Goal: Information Seeking & Learning: Learn about a topic

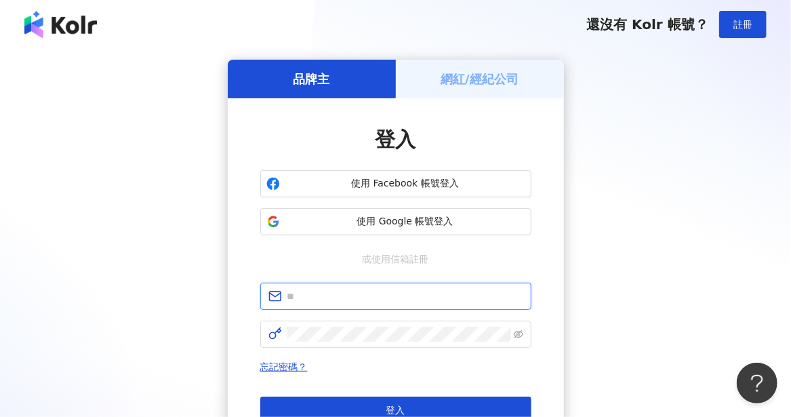
click at [326, 296] on input "text" at bounding box center [405, 296] width 236 height 15
type input "**********"
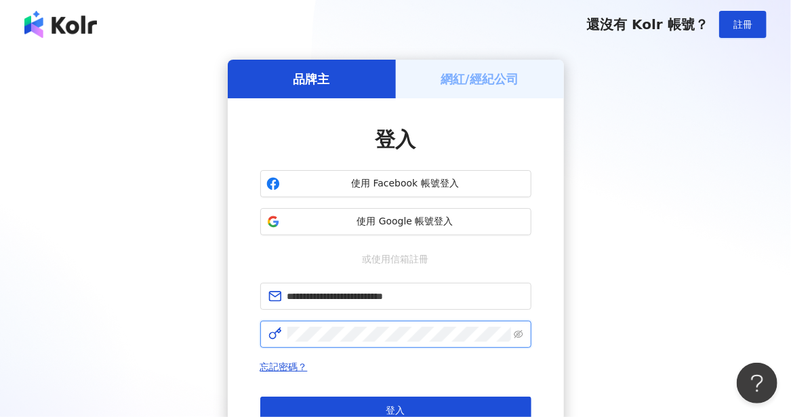
click button "登入" at bounding box center [395, 409] width 271 height 27
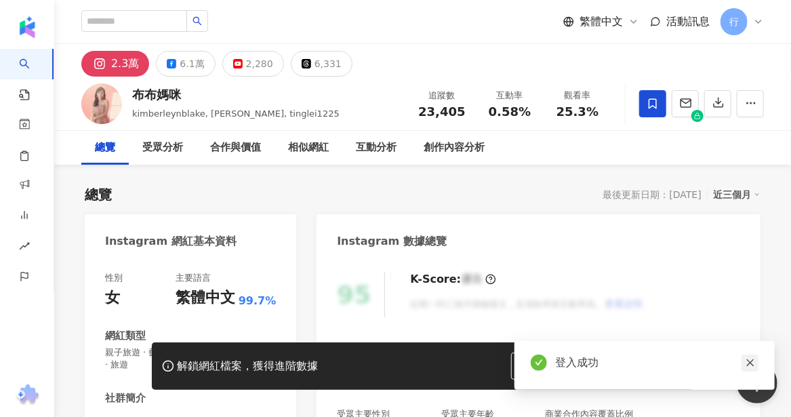
click at [751, 360] on icon "close" at bounding box center [749, 362] width 9 height 9
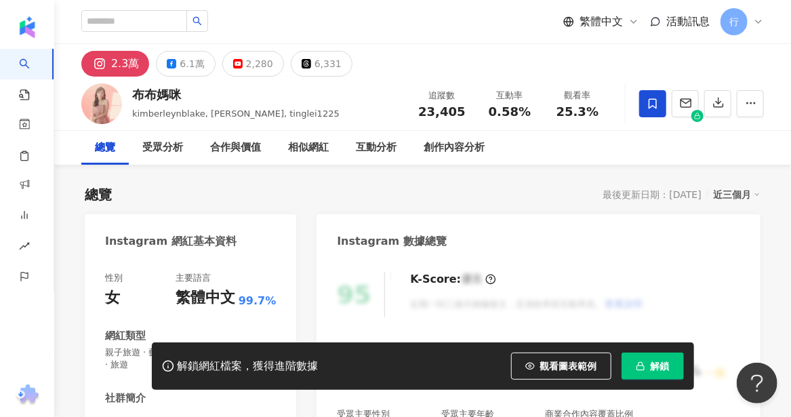
scroll to position [203, 0]
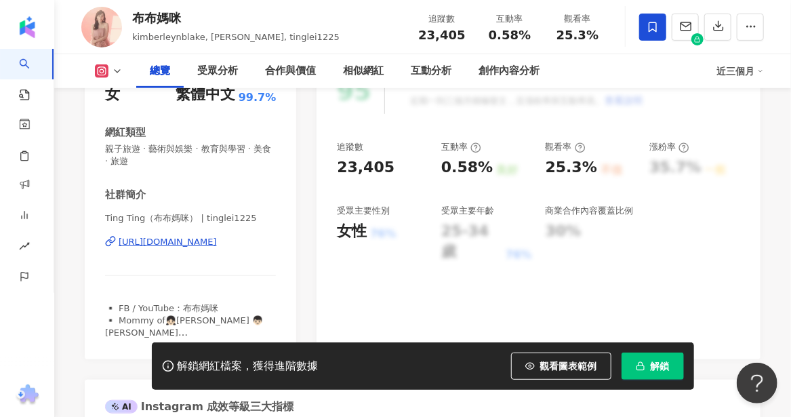
click at [161, 244] on div "https://www.instagram.com/tinglei1225/" at bounding box center [168, 242] width 98 height 12
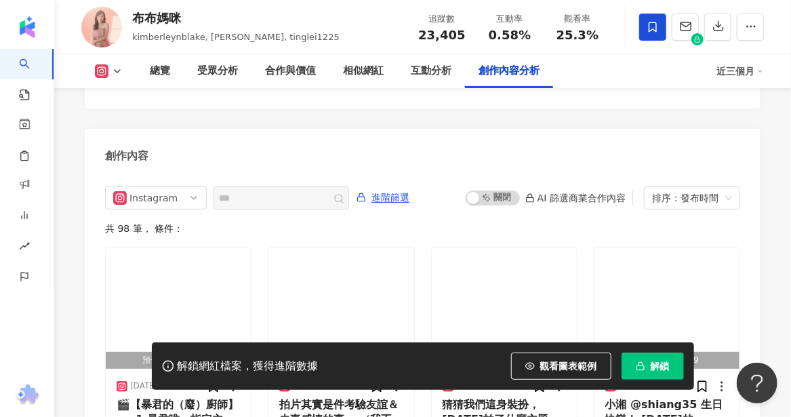
scroll to position [4201, 0]
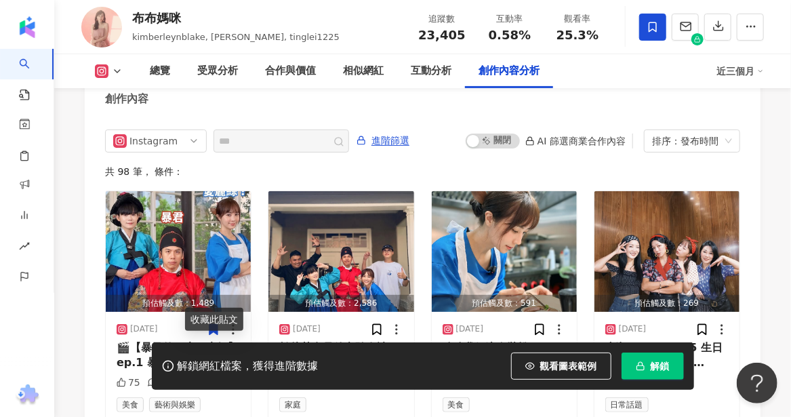
click at [69, 354] on div "解鎖網紅檔案，獲得進階數據 觀看圖表範例 解鎖" at bounding box center [395, 365] width 791 height 47
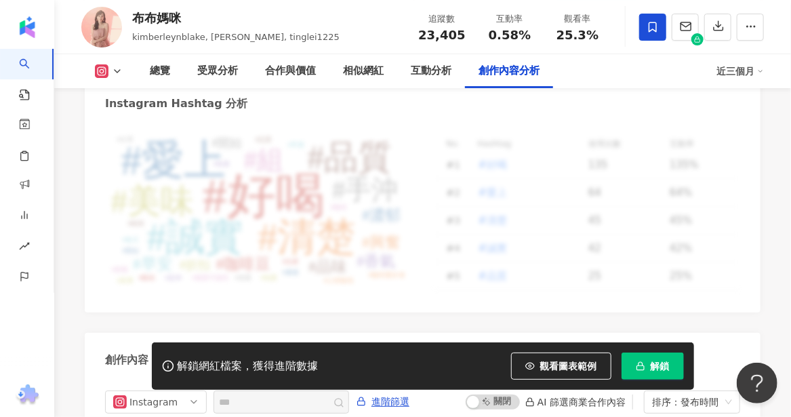
scroll to position [3731, 0]
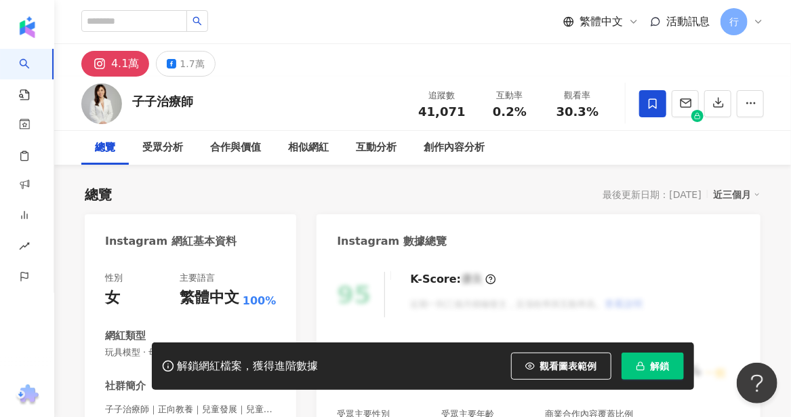
scroll to position [271, 0]
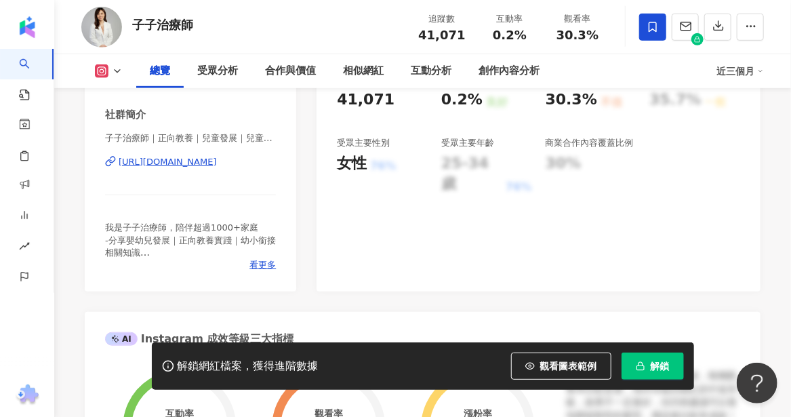
click at [217, 168] on div "[URL][DOMAIN_NAME]" at bounding box center [168, 162] width 98 height 12
